Goal: Check status: Check status

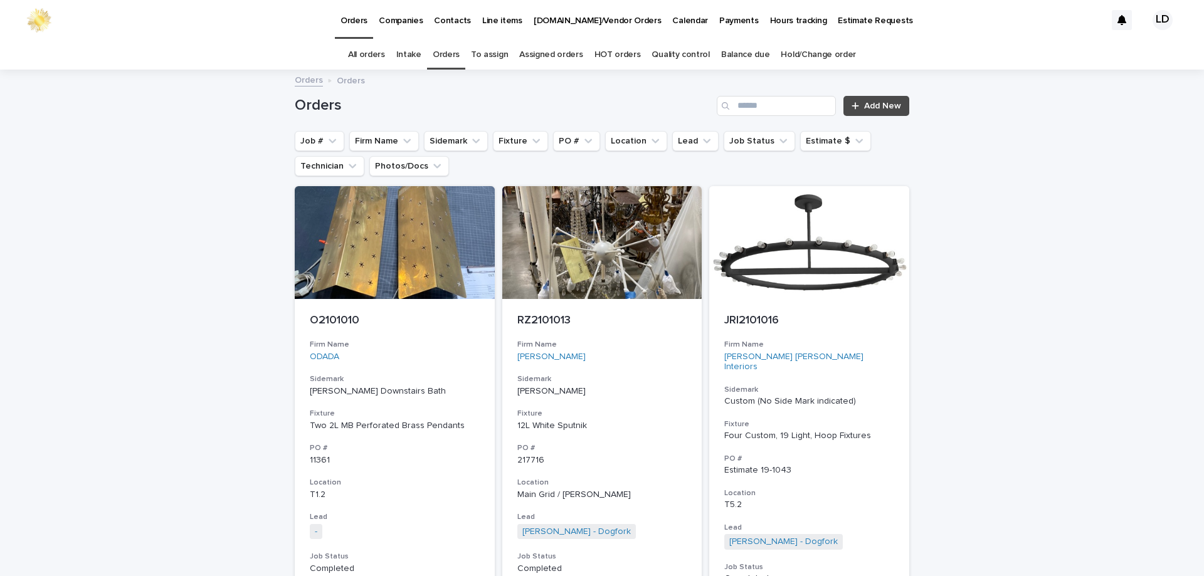
click at [735, 56] on link "Balance due" at bounding box center [745, 54] width 49 height 29
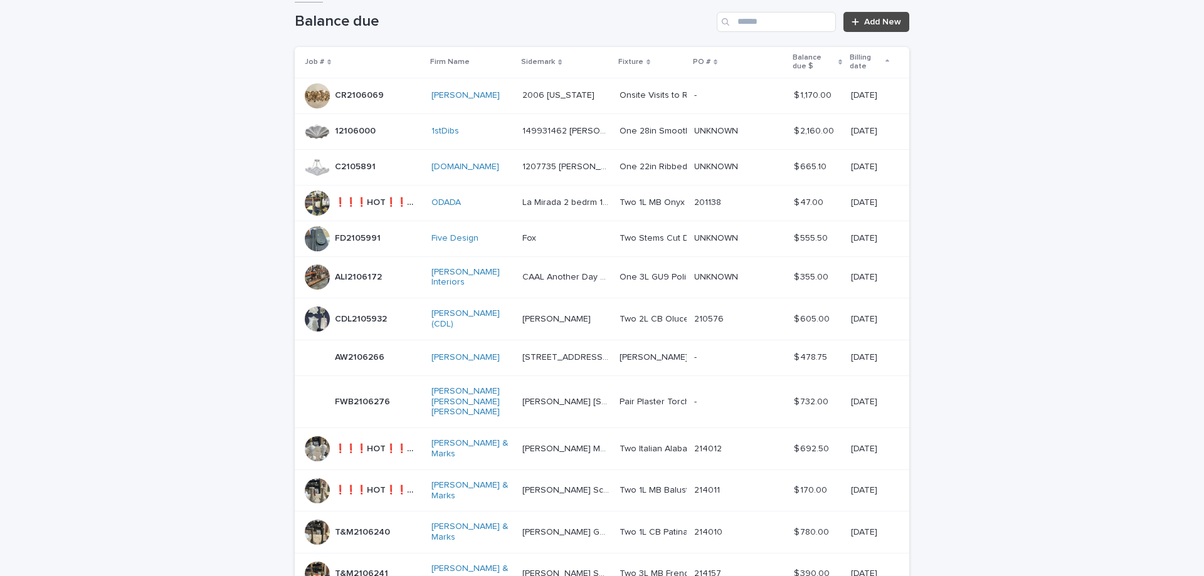
scroll to position [63, 0]
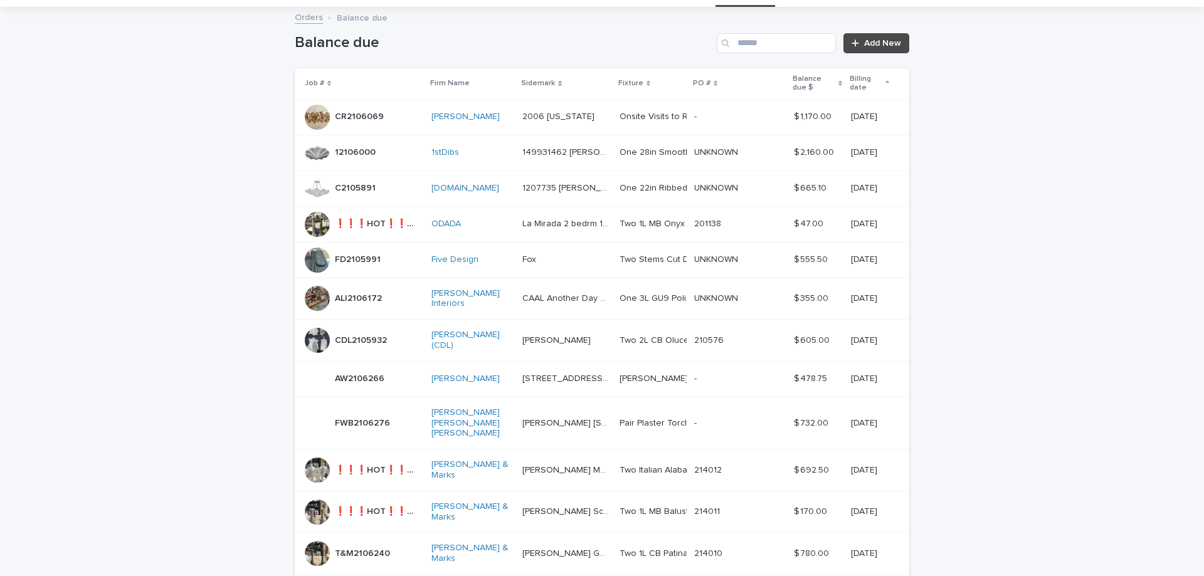
click at [400, 258] on div "FD2105991 FD2105991" at bounding box center [363, 260] width 117 height 25
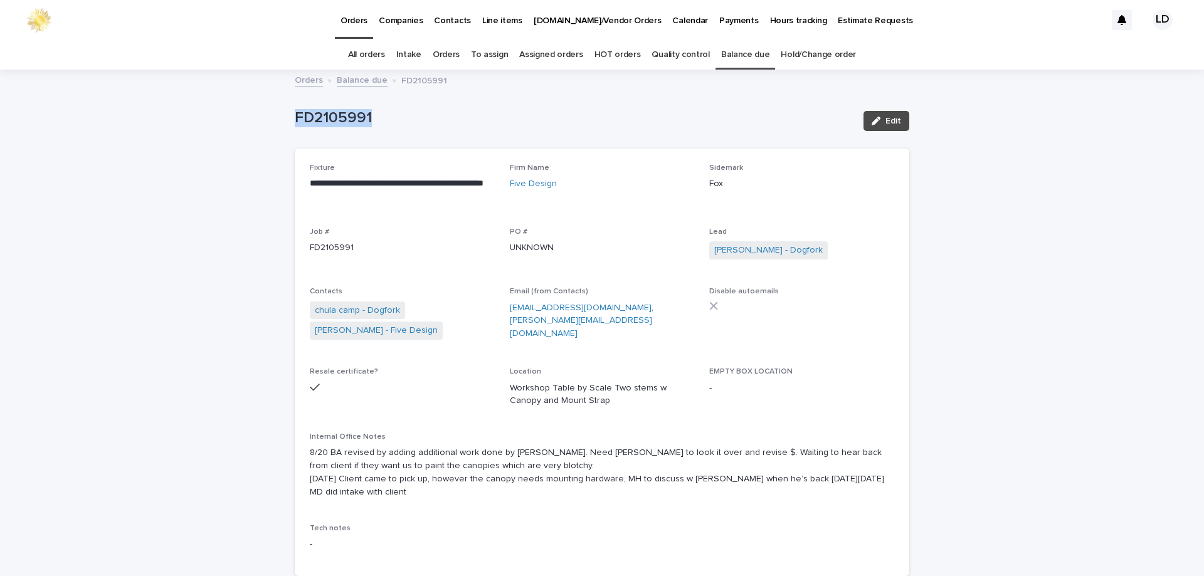
drag, startPoint x: 395, startPoint y: 130, endPoint x: 323, endPoint y: 93, distance: 80.8
copy p "FD2105991"
click at [349, 79] on link "Balance due" at bounding box center [362, 79] width 51 height 14
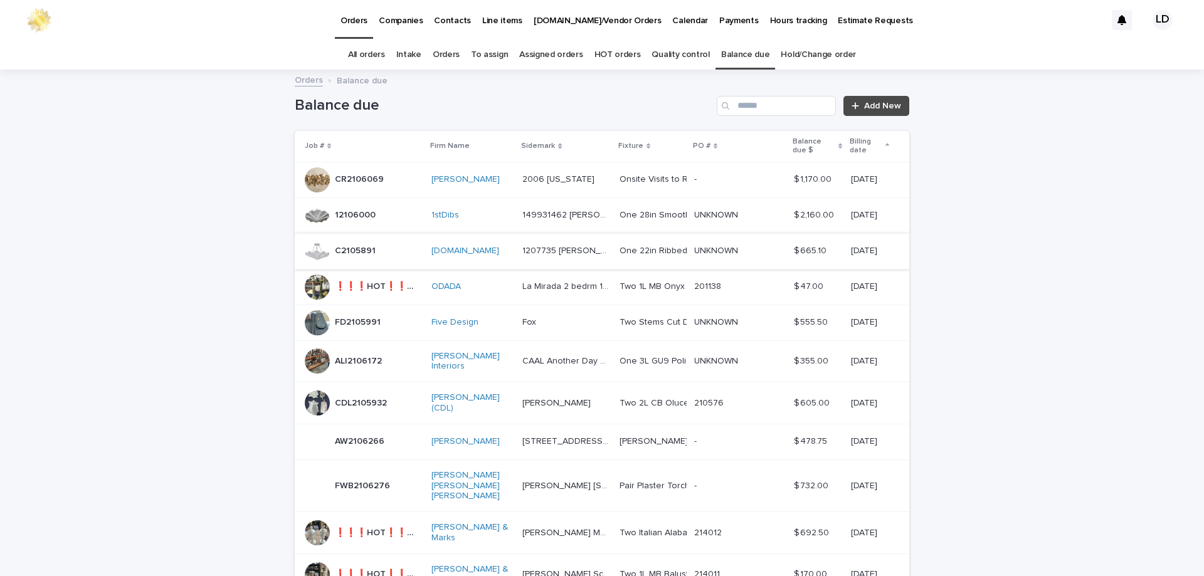
scroll to position [40, 0]
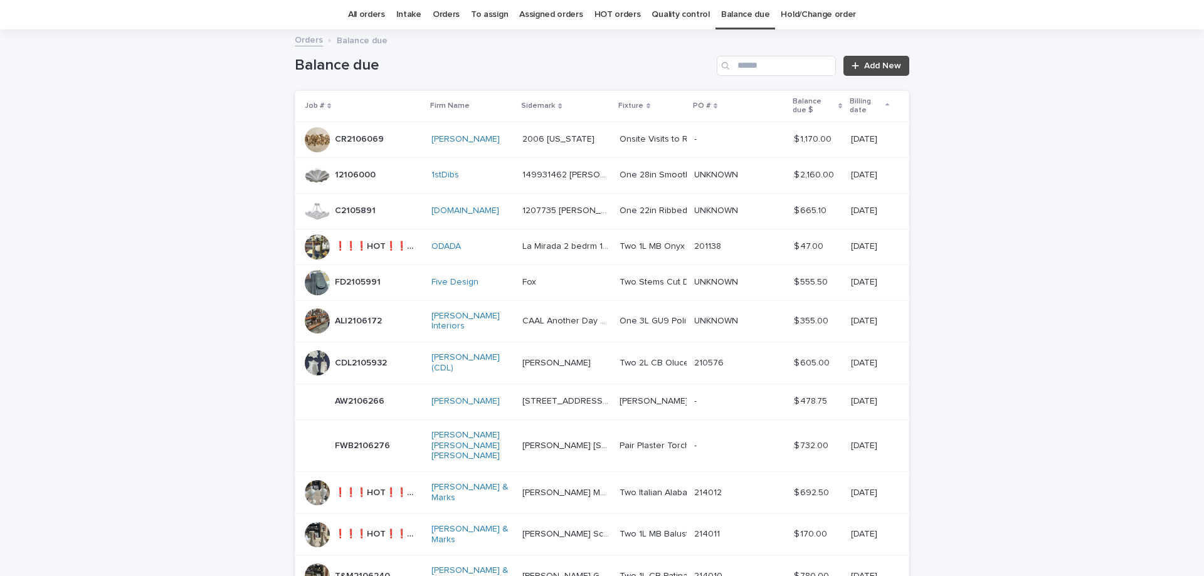
click at [412, 399] on div "AW2106266 AW2106266" at bounding box center [363, 402] width 117 height 25
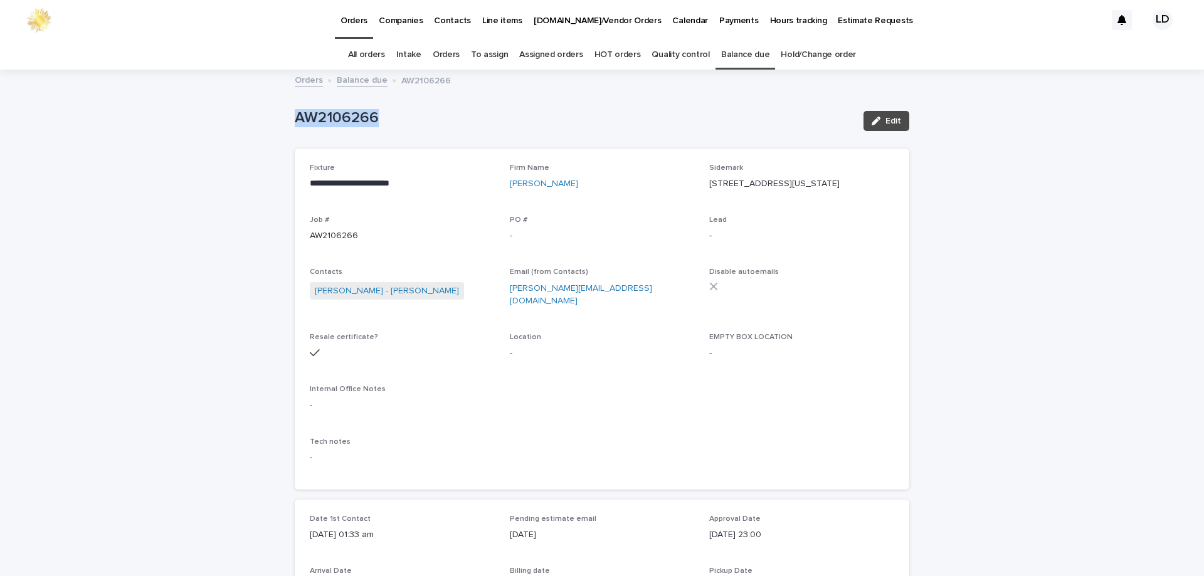
drag, startPoint x: 389, startPoint y: 129, endPoint x: 287, endPoint y: 122, distance: 102.4
copy p "AW2106266"
click at [345, 81] on link "Balance due" at bounding box center [362, 79] width 51 height 14
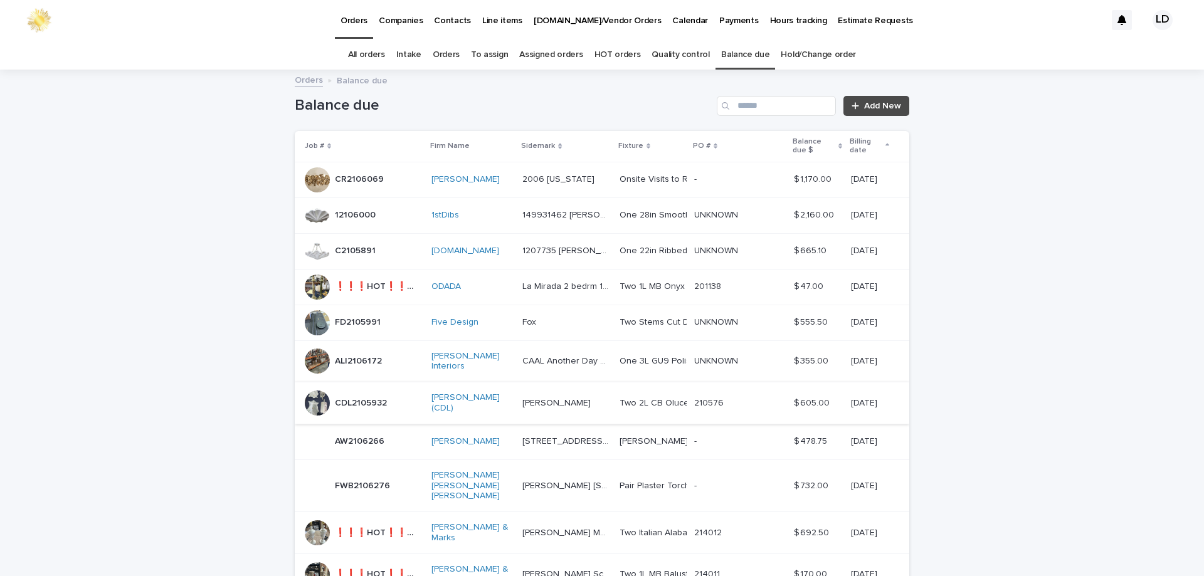
scroll to position [40, 0]
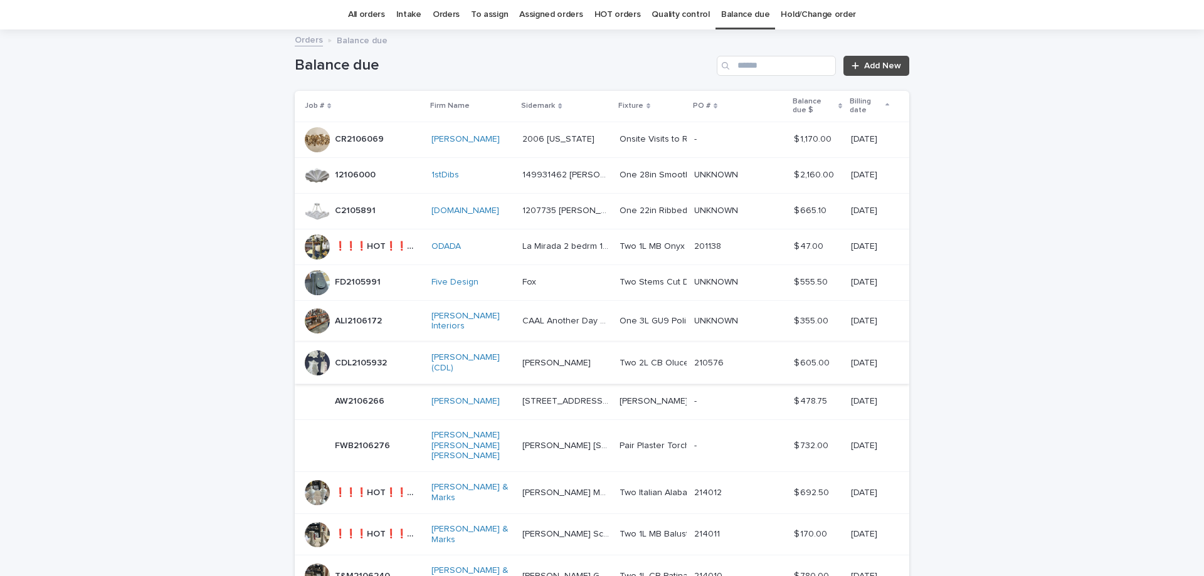
click at [392, 323] on div "ALI2106172 ALI2106172" at bounding box center [363, 321] width 117 height 25
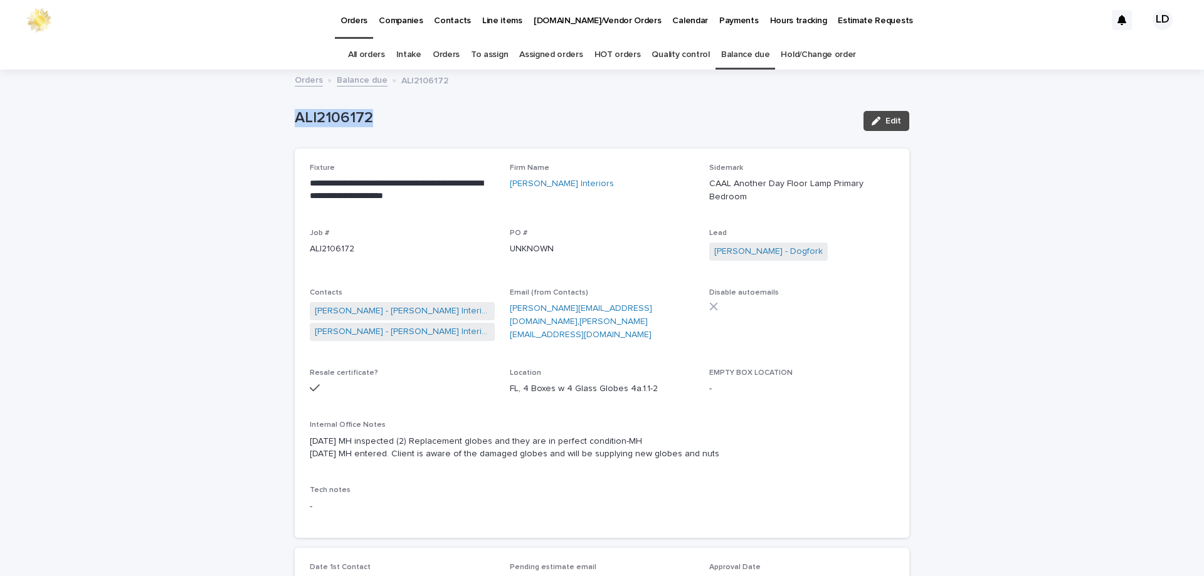
drag, startPoint x: 388, startPoint y: 132, endPoint x: 235, endPoint y: 120, distance: 153.5
copy p "ALI2106172"
